Goal: Task Accomplishment & Management: Complete application form

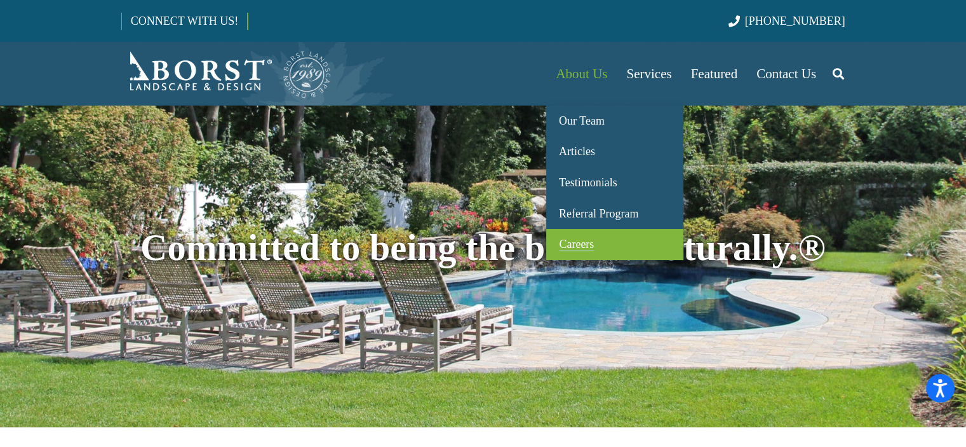
click at [578, 242] on span "Careers" at bounding box center [576, 244] width 35 height 13
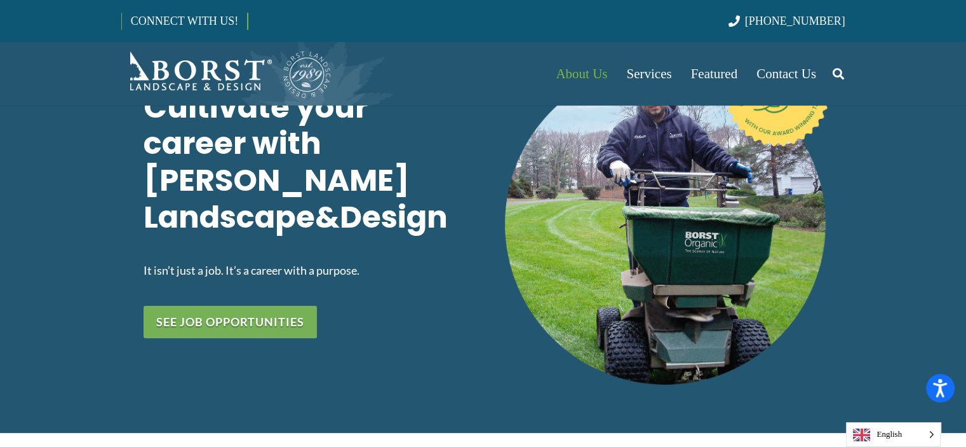
scroll to position [105, 0]
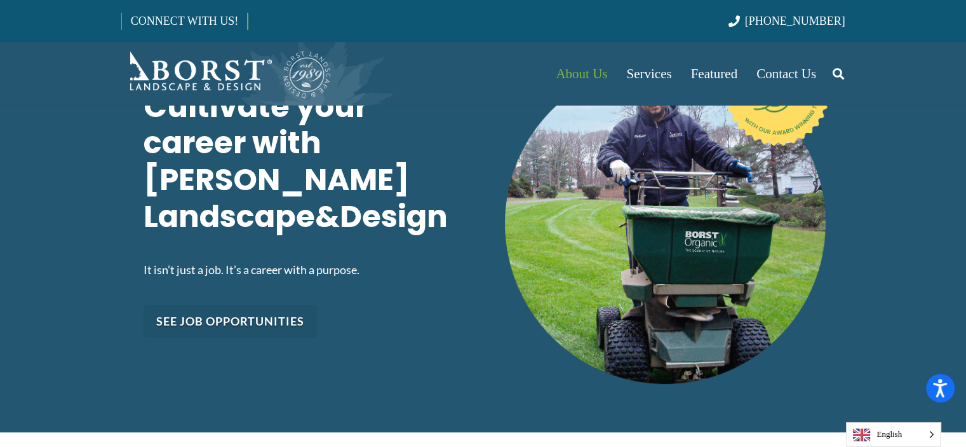
click at [257, 305] on link "See job opportunities" at bounding box center [230, 321] width 173 height 32
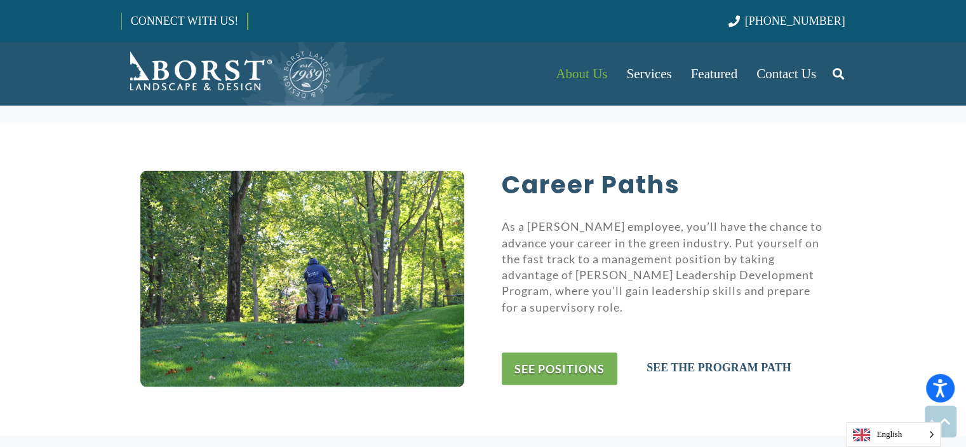
scroll to position [2487, 0]
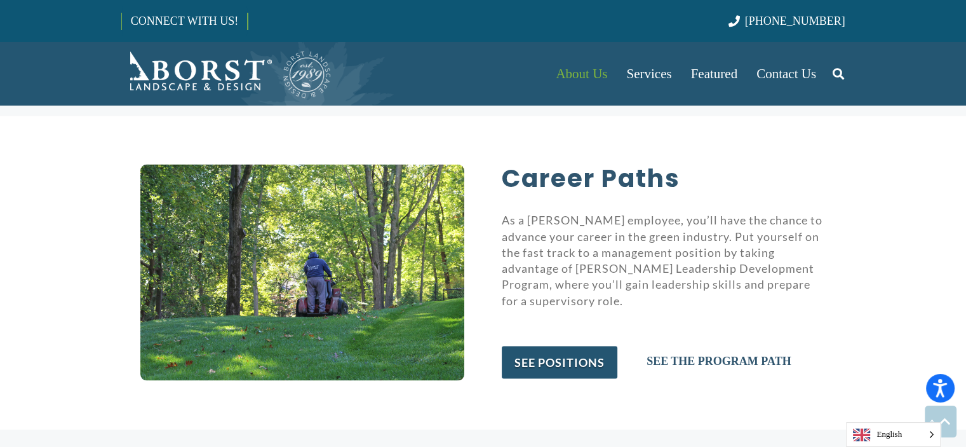
click at [592, 346] on link "see positions" at bounding box center [560, 362] width 116 height 32
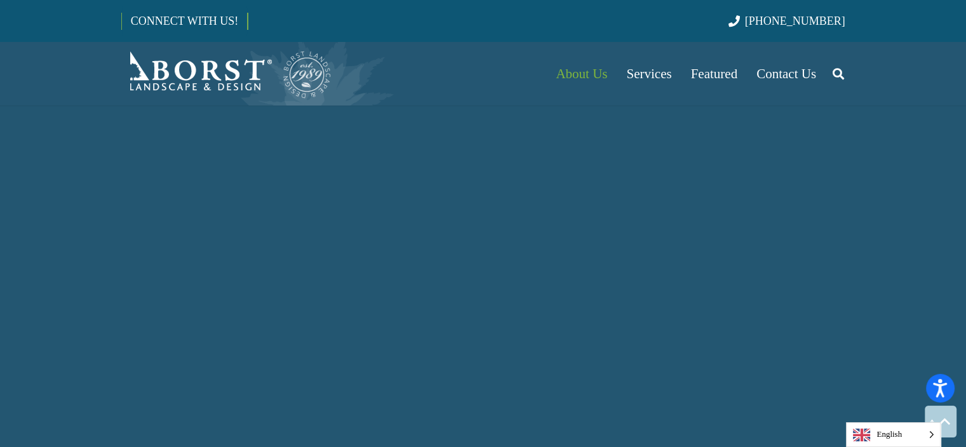
scroll to position [920, 0]
